Goal: Check status: Check status

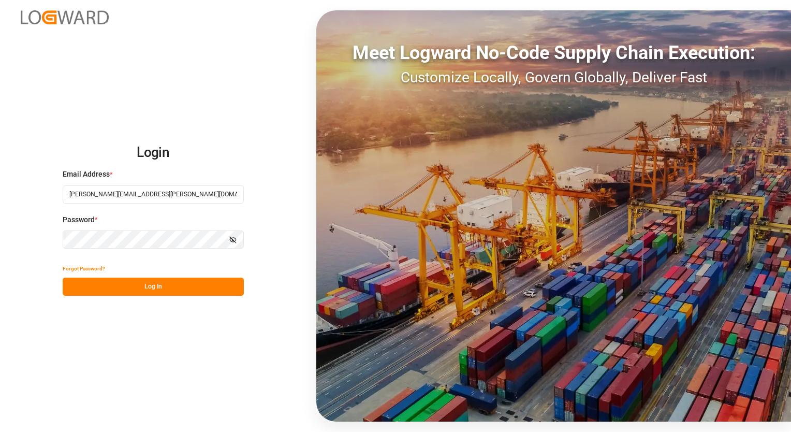
click at [175, 290] on button "Log In" at bounding box center [153, 286] width 181 height 18
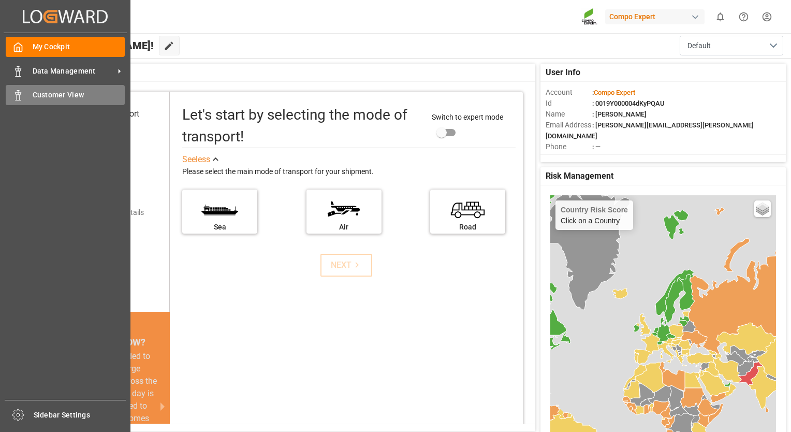
click at [27, 96] on div "Customer View Customer View" at bounding box center [65, 95] width 119 height 20
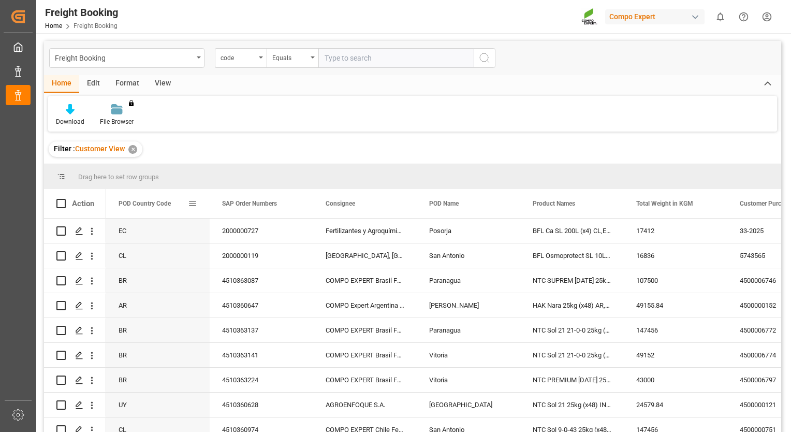
click at [191, 204] on span at bounding box center [192, 203] width 9 height 9
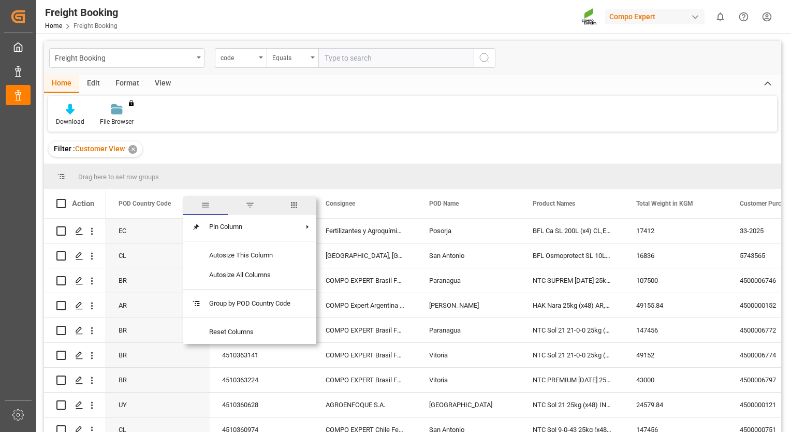
click at [251, 209] on span "filter" at bounding box center [249, 204] width 9 height 9
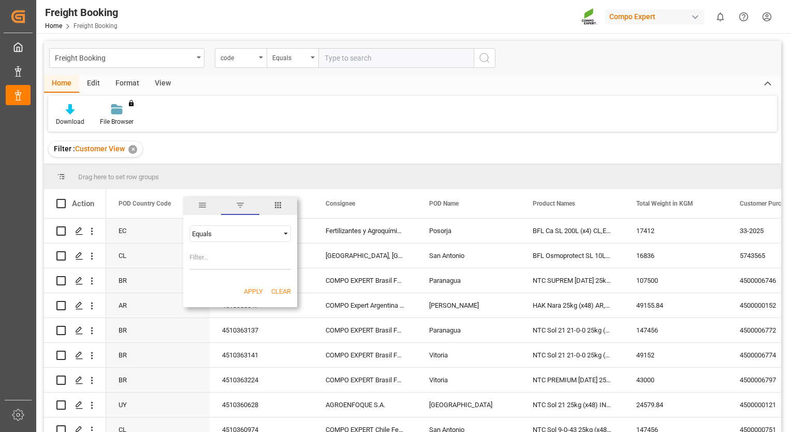
click at [224, 230] on div "Equals" at bounding box center [235, 234] width 87 height 8
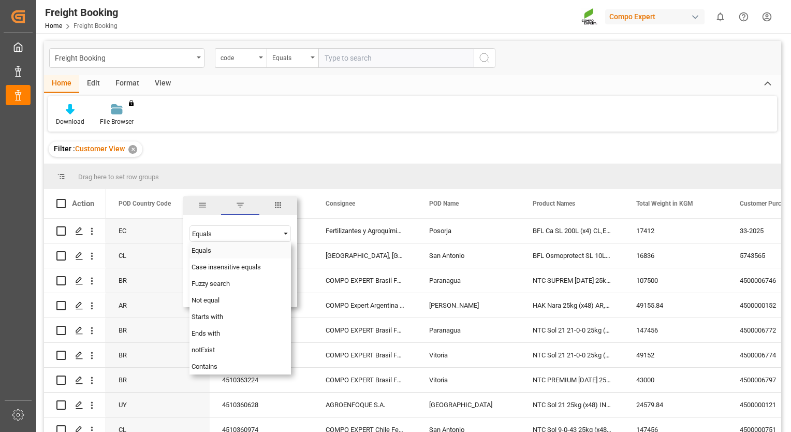
click at [224, 230] on div "Equals" at bounding box center [235, 234] width 87 height 8
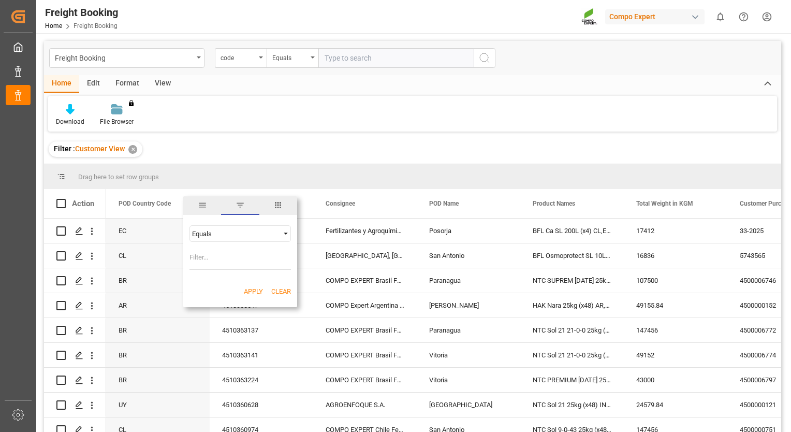
click at [224, 230] on div "Equals" at bounding box center [235, 234] width 87 height 8
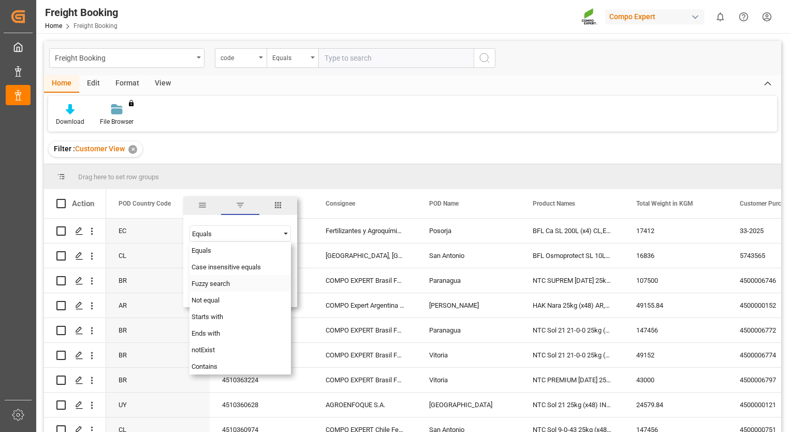
click at [224, 281] on span "Fuzzy search" at bounding box center [210, 283] width 38 height 8
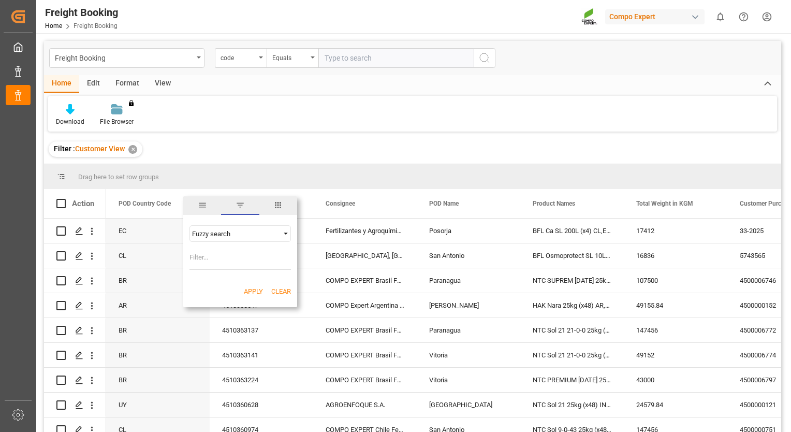
click at [217, 264] on input "Filter Value" at bounding box center [239, 259] width 101 height 21
type input "CL"
click at [250, 287] on button "Apply" at bounding box center [253, 291] width 19 height 10
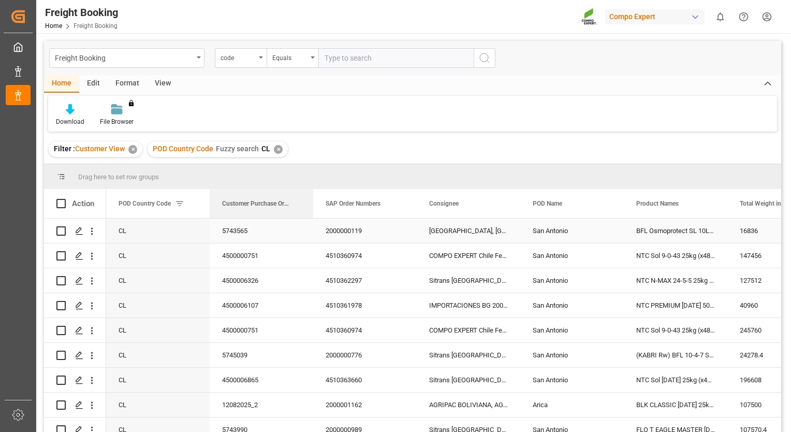
drag, startPoint x: 755, startPoint y: 204, endPoint x: 230, endPoint y: 222, distance: 525.5
click at [230, 222] on div "Action POD Country Code SAP Order Numbers Consignee CL" at bounding box center [412, 313] width 737 height 249
click at [296, 199] on span at bounding box center [295, 203] width 9 height 9
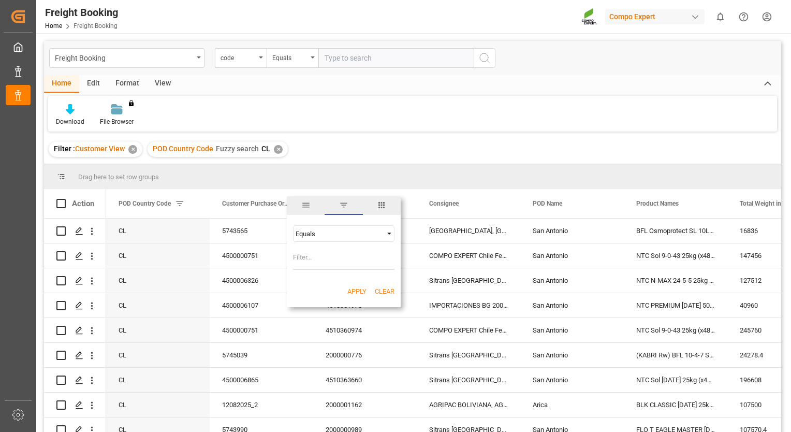
click at [321, 234] on div "Equals" at bounding box center [338, 234] width 87 height 8
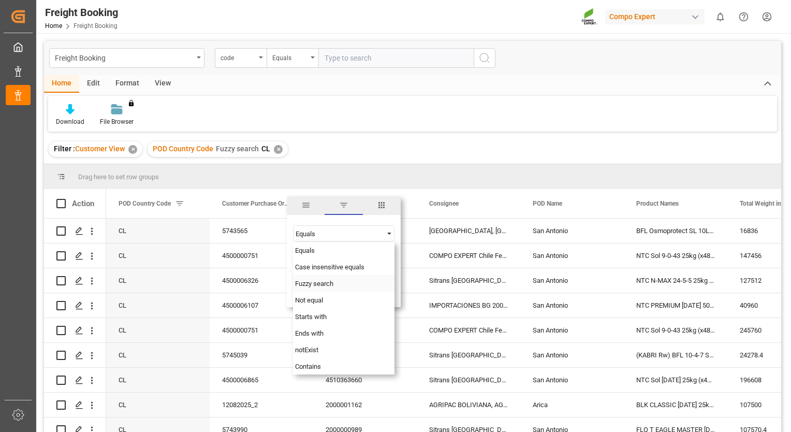
click at [322, 284] on span "Fuzzy search" at bounding box center [314, 283] width 38 height 8
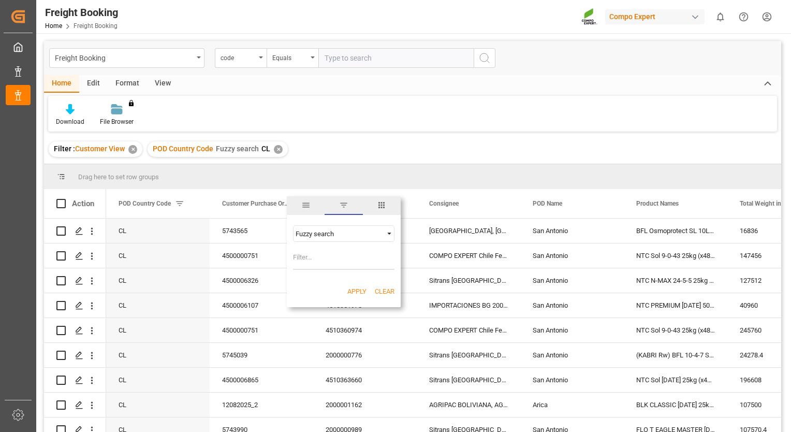
click at [314, 259] on input "Filter Value" at bounding box center [343, 259] width 101 height 21
type input "5743113"
click at [357, 292] on button "Apply" at bounding box center [356, 291] width 19 height 10
